Goal: Task Accomplishment & Management: Manage account settings

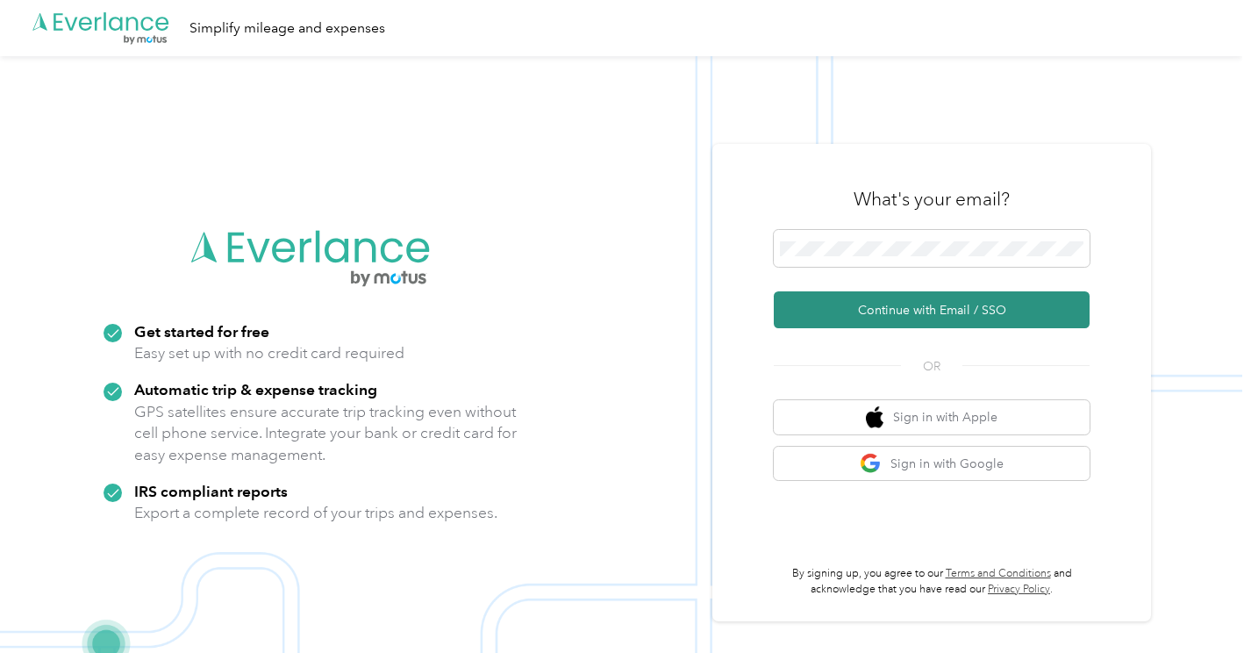
click at [924, 321] on button "Continue with Email / SSO" at bounding box center [932, 309] width 316 height 37
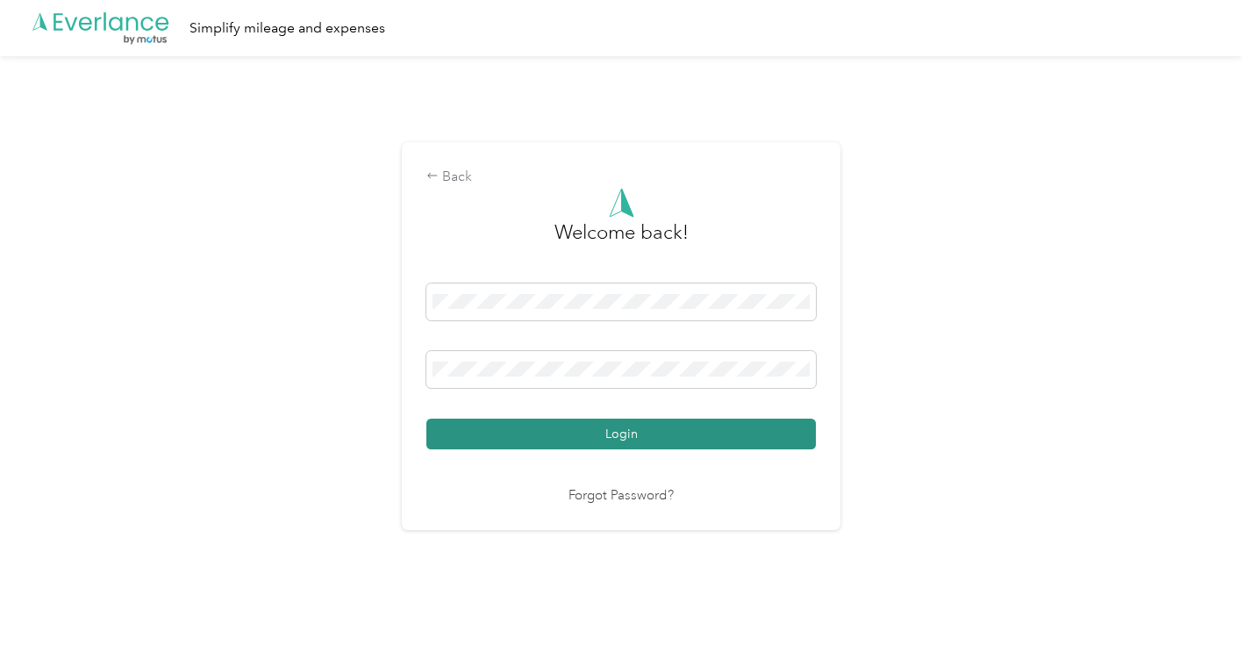
click at [565, 441] on button "Login" at bounding box center [621, 433] width 390 height 31
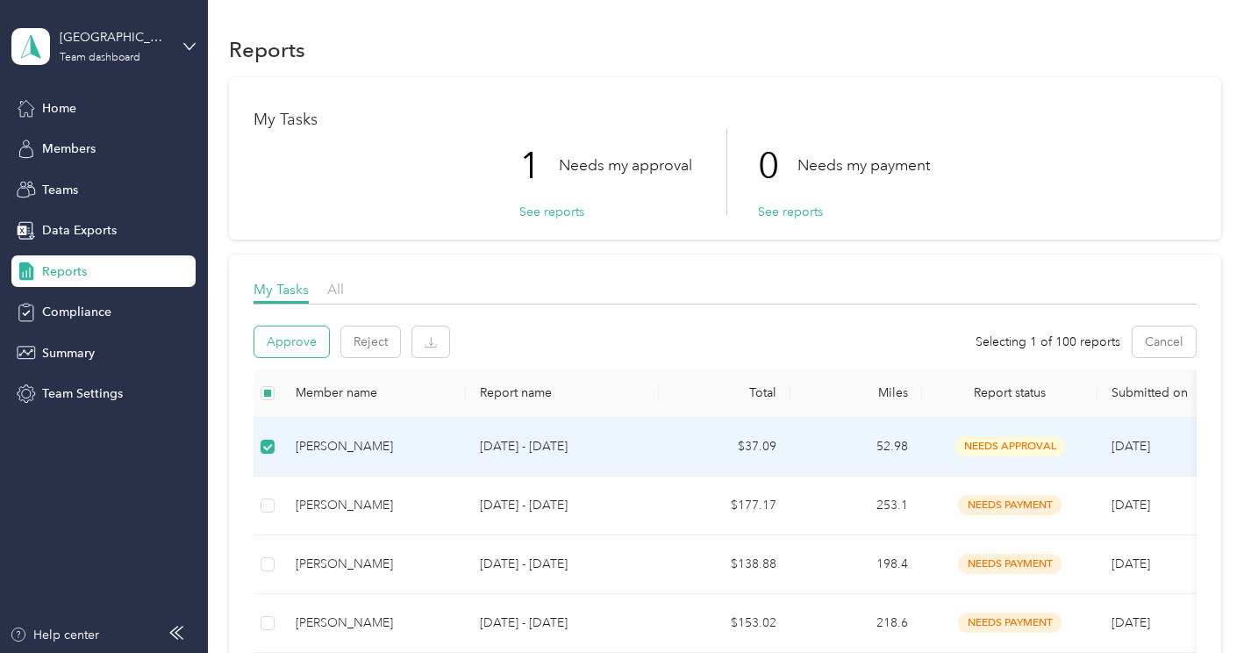
click at [308, 337] on button "Approve" at bounding box center [291, 341] width 75 height 31
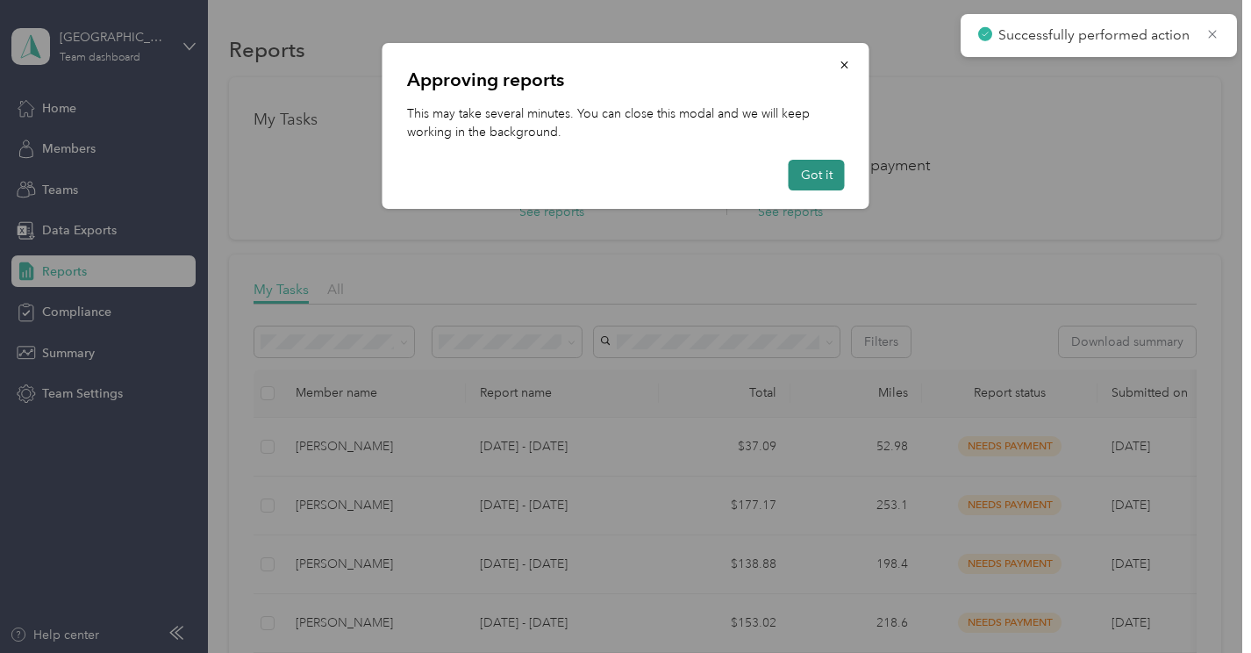
click at [818, 171] on button "Got it" at bounding box center [817, 175] width 56 height 31
